Goal: Find specific page/section: Find specific page/section

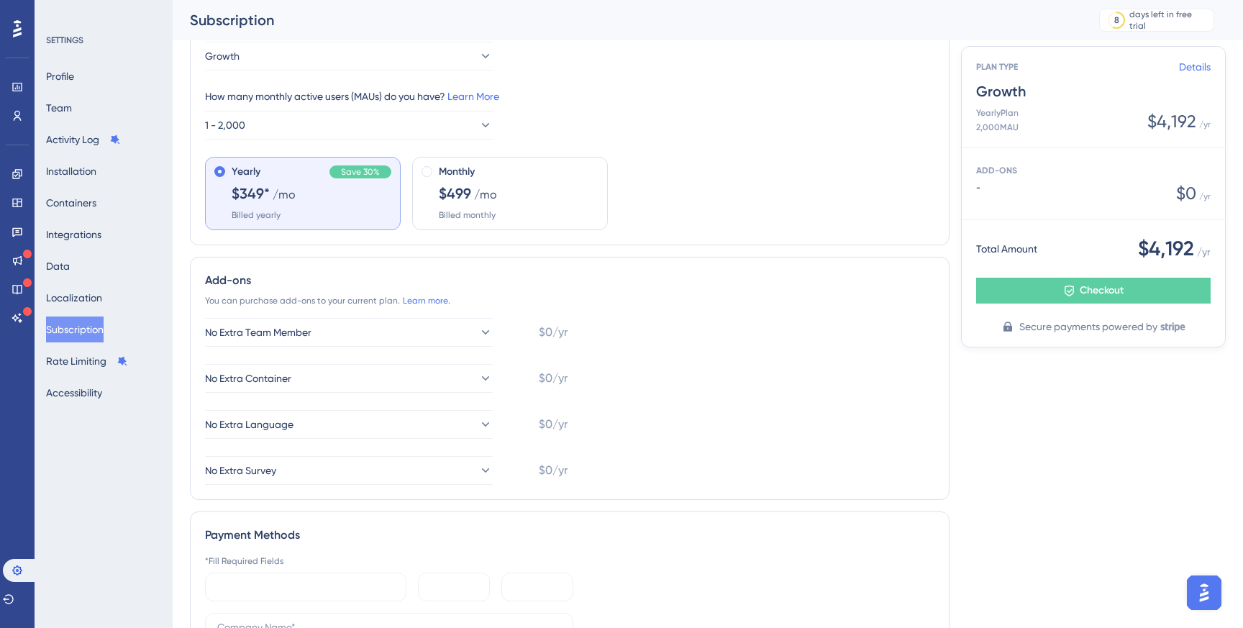
scroll to position [409, 0]
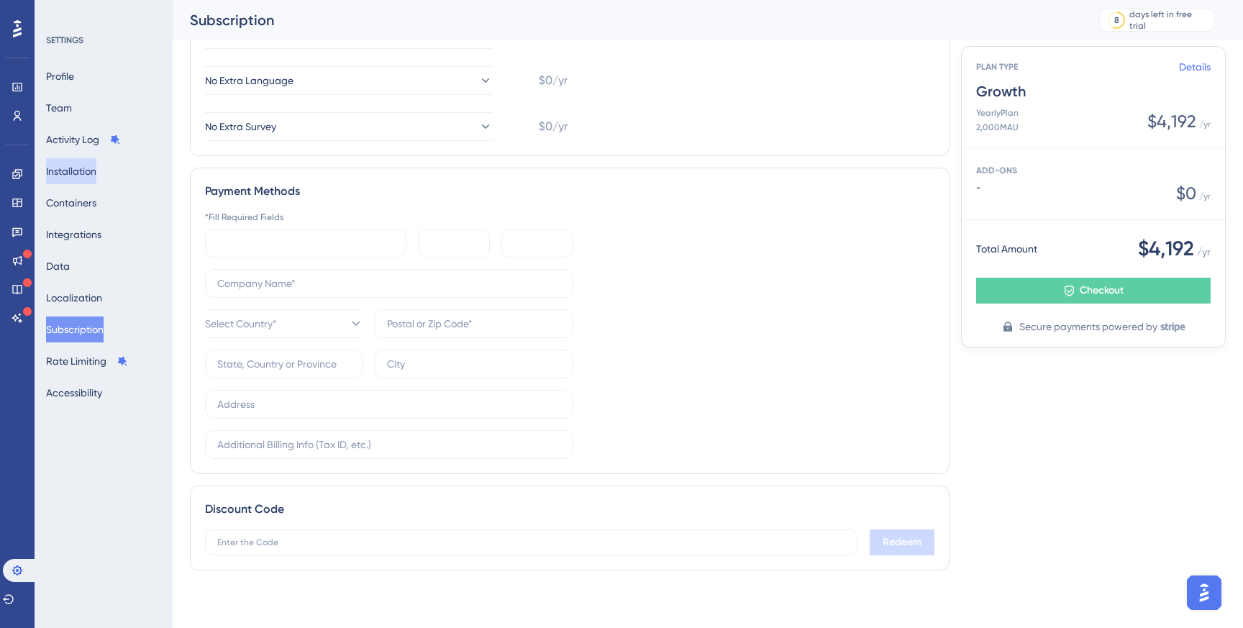
click at [70, 166] on button "Installation" at bounding box center [71, 171] width 50 height 26
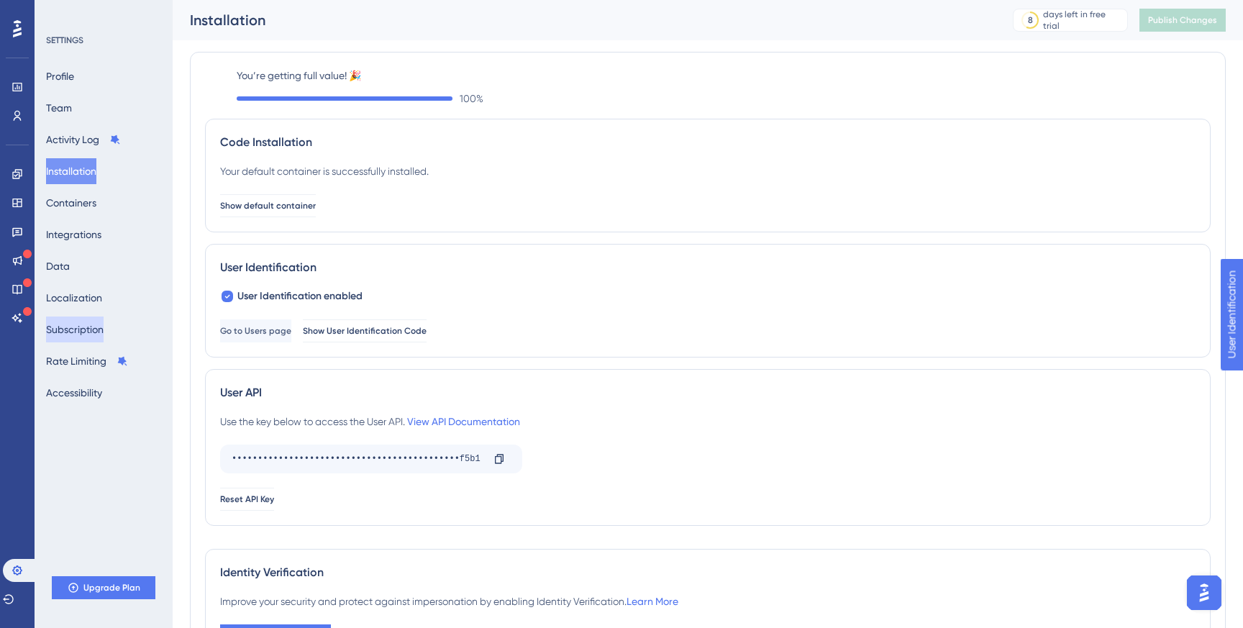
click at [74, 327] on button "Subscription" at bounding box center [75, 330] width 58 height 26
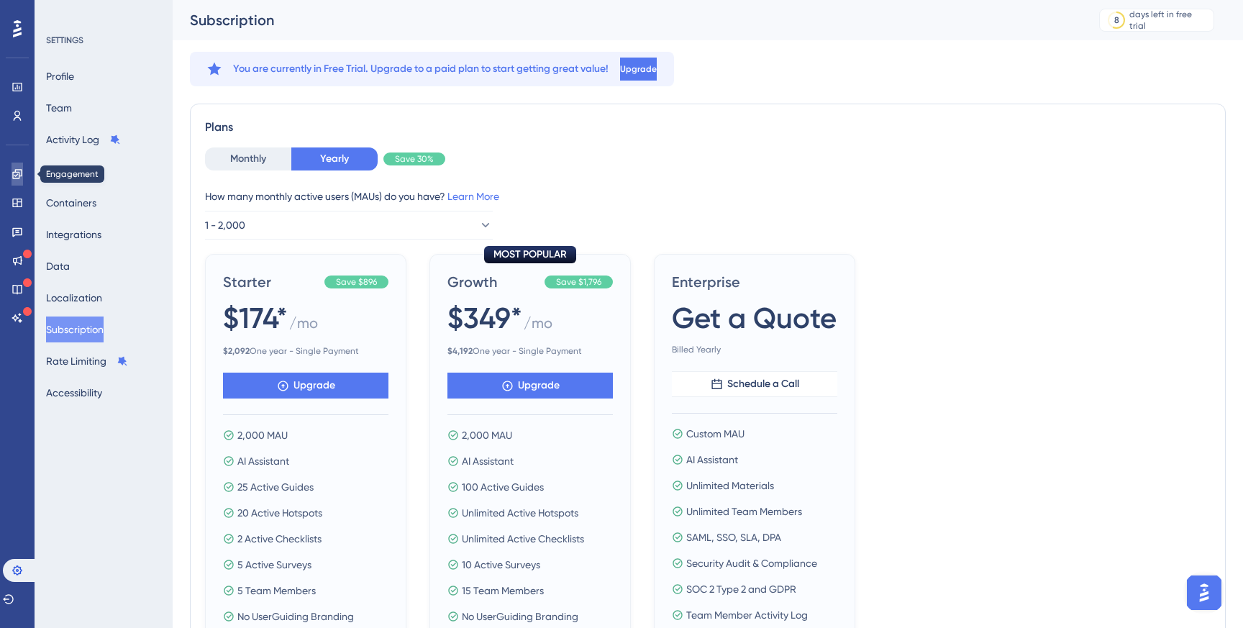
click at [15, 177] on icon at bounding box center [18, 174] width 12 height 12
